Goal: Communication & Community: Participate in discussion

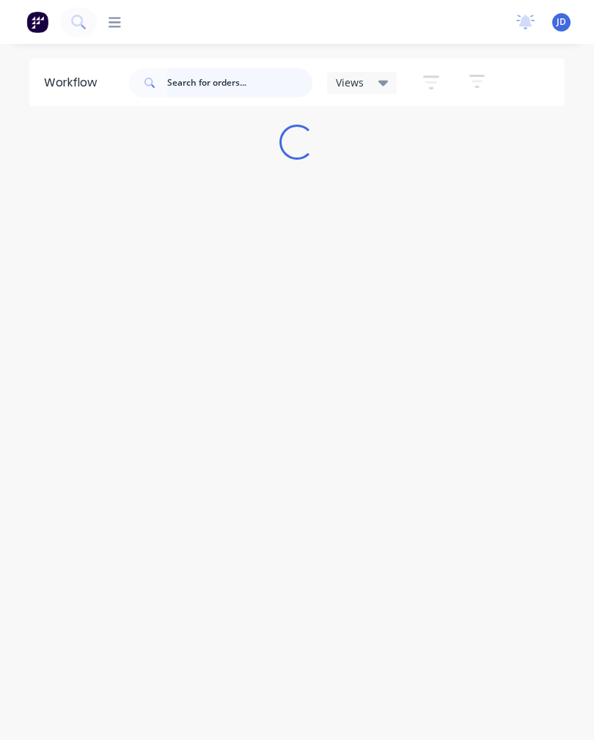
click at [257, 97] on input "text" at bounding box center [239, 82] width 145 height 29
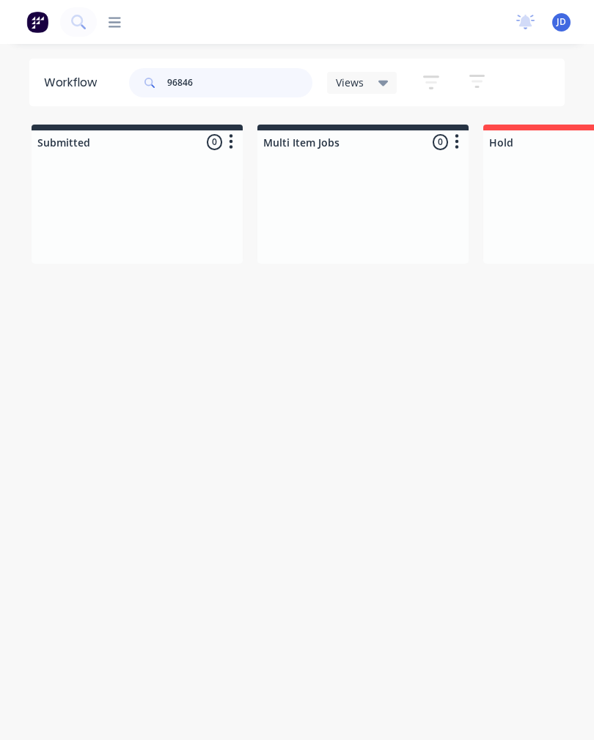
type input "96846"
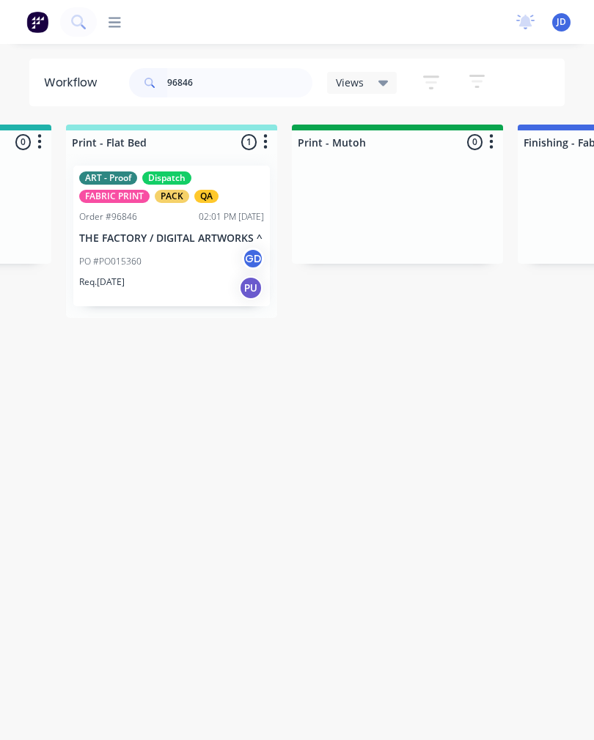
scroll to position [0, 2217]
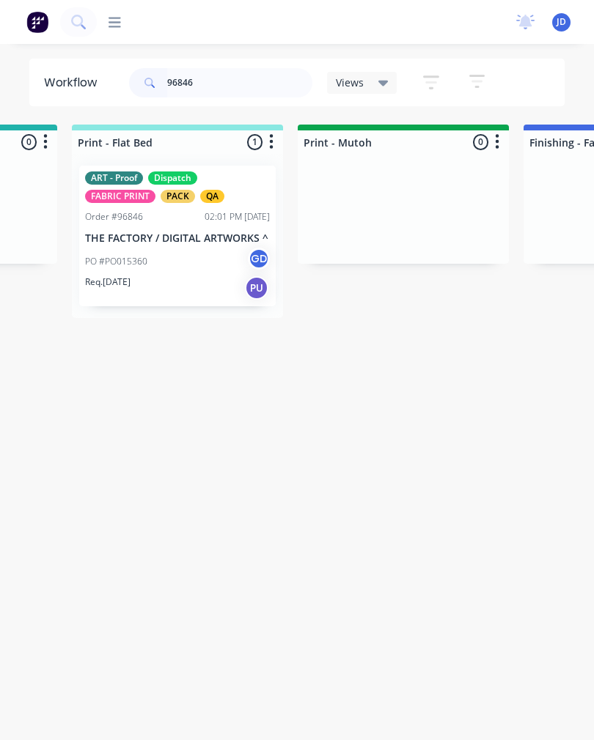
click at [174, 238] on p "THE FACTORY / DIGITAL ARTWORKS ^" at bounding box center [177, 238] width 185 height 12
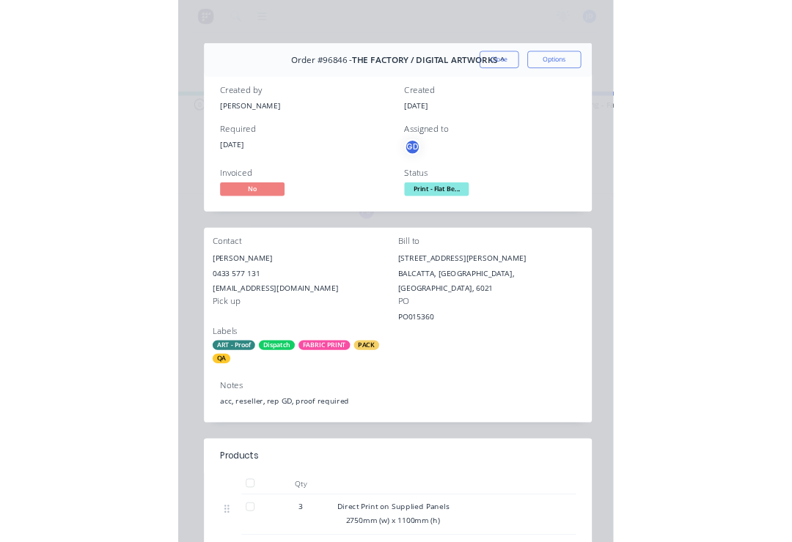
scroll to position [0, 3494]
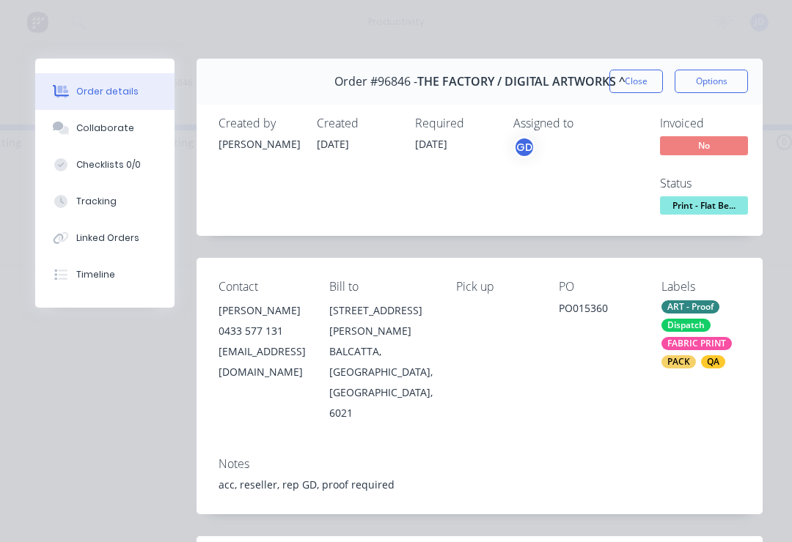
click at [83, 205] on div "Tracking" at bounding box center [96, 201] width 40 height 13
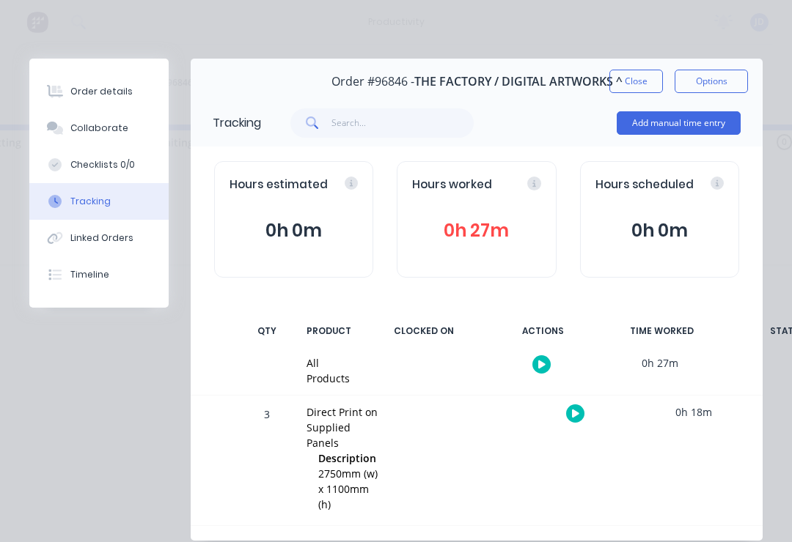
click at [76, 128] on div "Collaborate" at bounding box center [99, 128] width 58 height 13
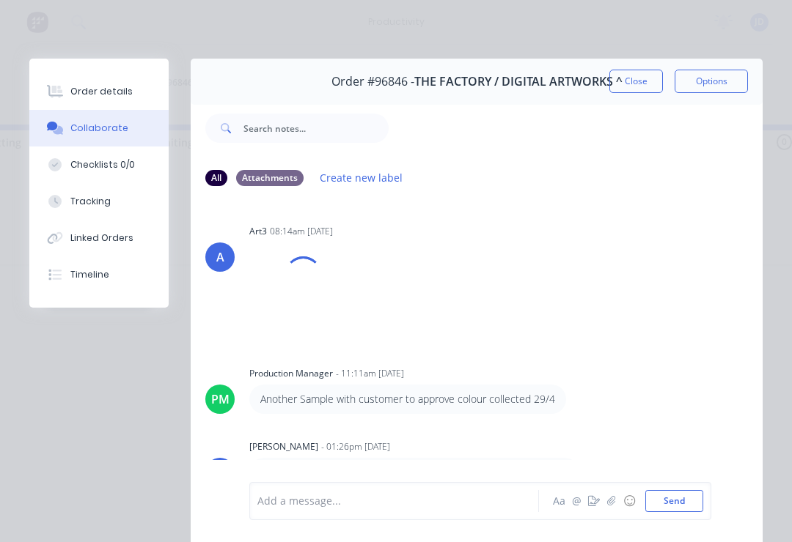
click at [593, 509] on button "button" at bounding box center [612, 502] width 18 height 18
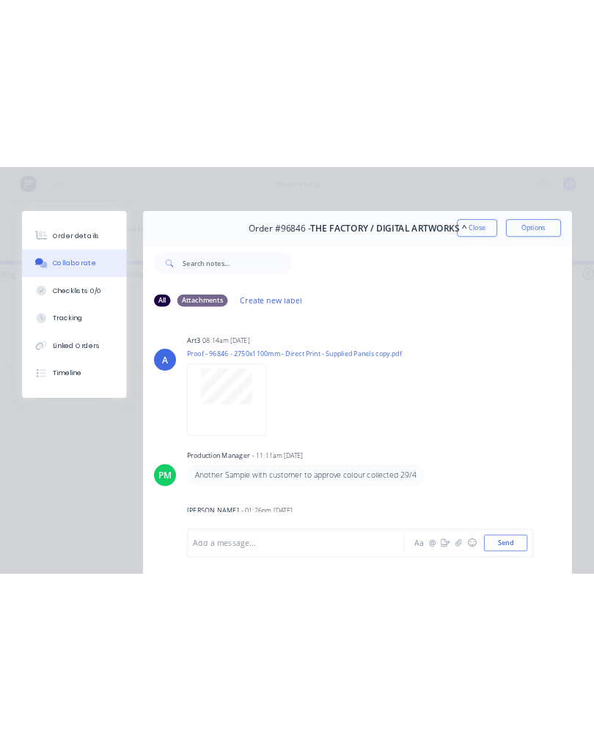
scroll to position [0, 0]
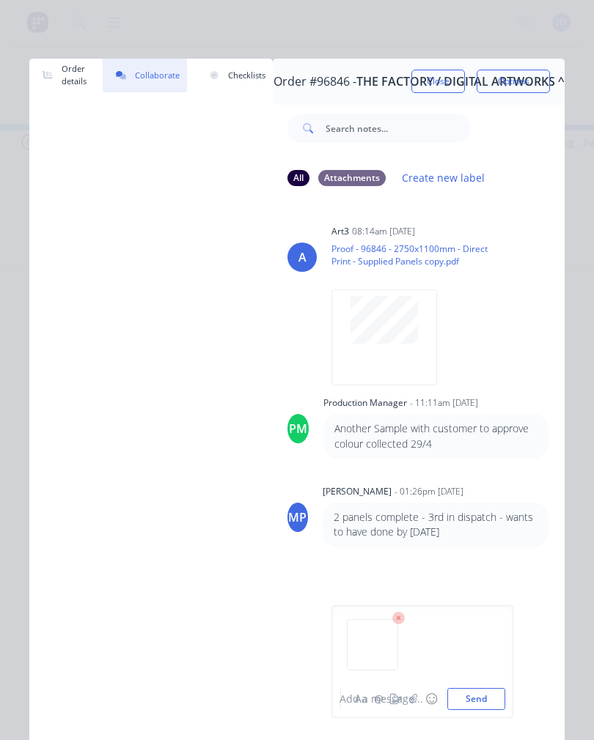
click at [487, 703] on button "Send" at bounding box center [476, 699] width 58 height 22
click at [413, 699] on div "Add a message..." at bounding box center [412, 699] width 147 height 15
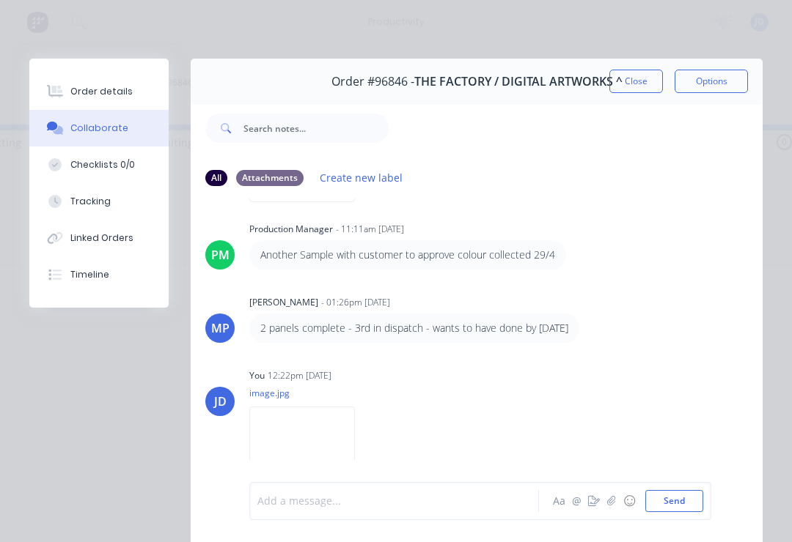
scroll to position [157, 0]
click at [593, 503] on icon "button" at bounding box center [611, 501] width 8 height 10
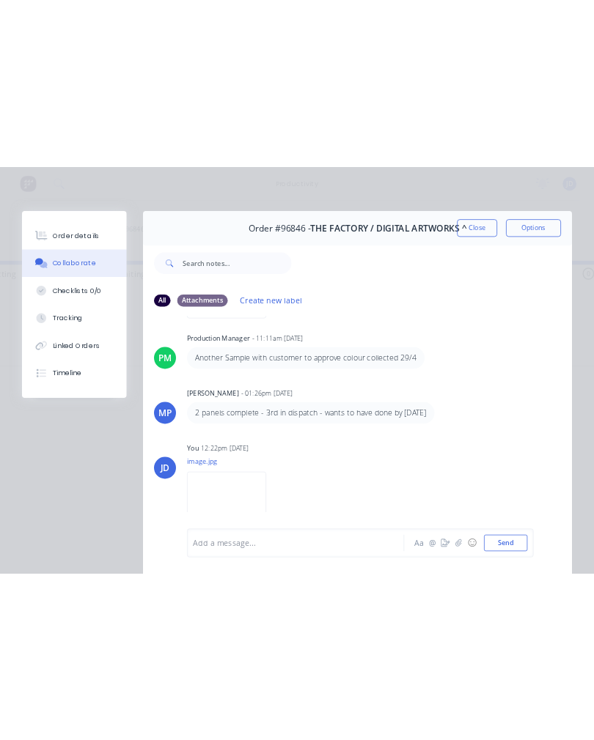
scroll to position [9, 0]
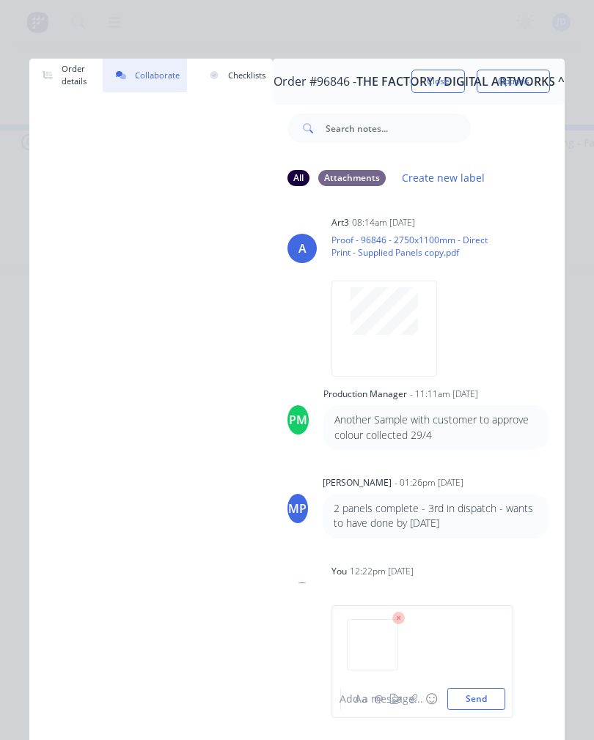
click at [483, 703] on div "Add a message..." at bounding box center [412, 699] width 147 height 15
click at [484, 705] on div "Add a message..." at bounding box center [412, 699] width 147 height 15
click at [493, 695] on button "Send" at bounding box center [476, 699] width 58 height 22
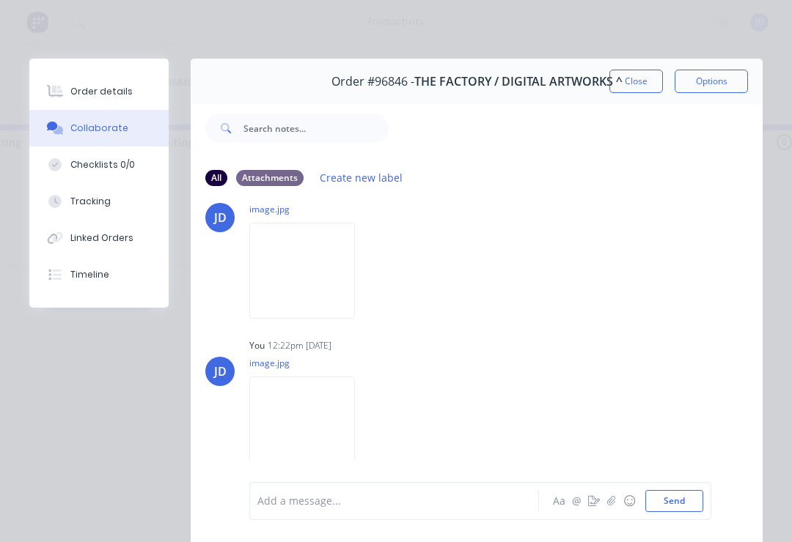
scroll to position [340, 0]
click at [593, 504] on button "button" at bounding box center [612, 502] width 18 height 18
click at [593, 511] on button "Send" at bounding box center [674, 501] width 58 height 22
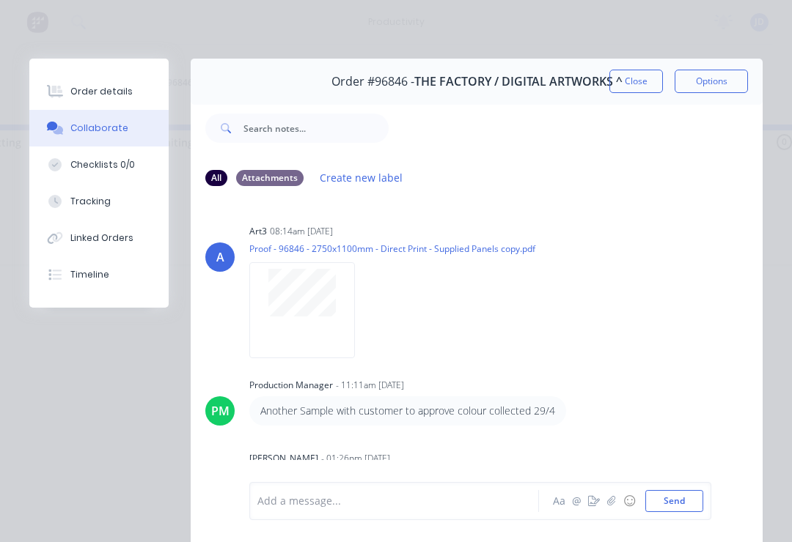
scroll to position [0, 0]
click at [593, 76] on button "Close" at bounding box center [636, 81] width 54 height 23
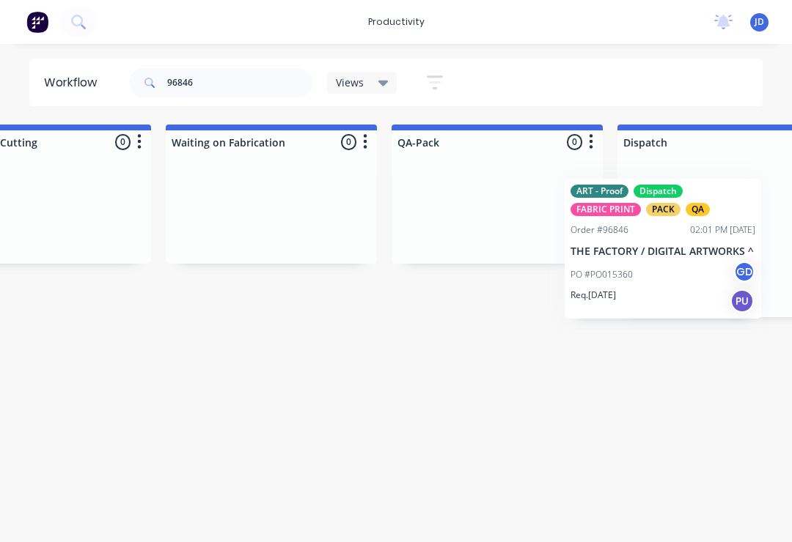
scroll to position [0, 3493]
